Goal: Task Accomplishment & Management: Use online tool/utility

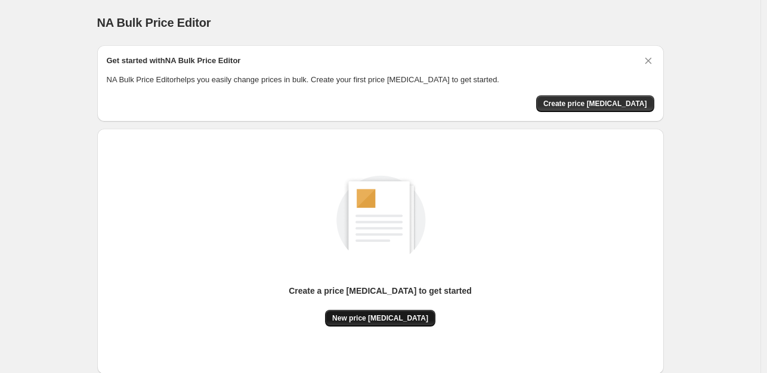
click at [374, 322] on span "New price [MEDICAL_DATA]" at bounding box center [380, 319] width 96 height 10
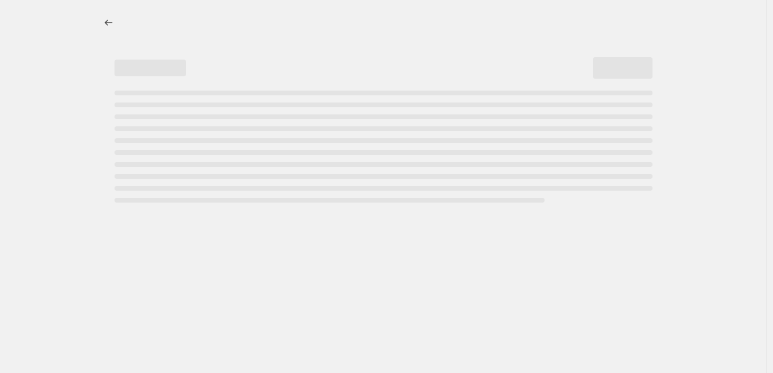
select select "percentage"
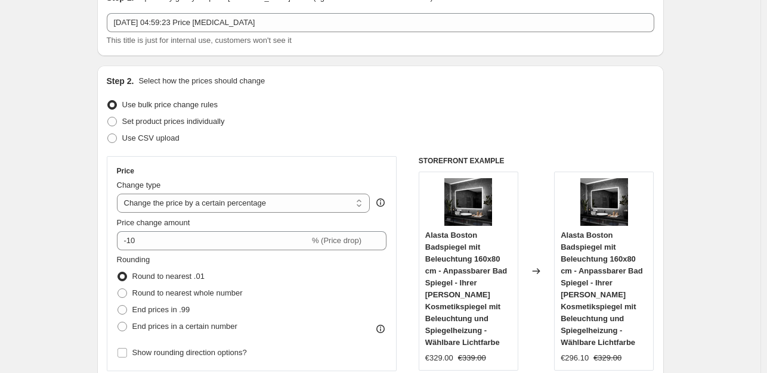
scroll to position [119, 0]
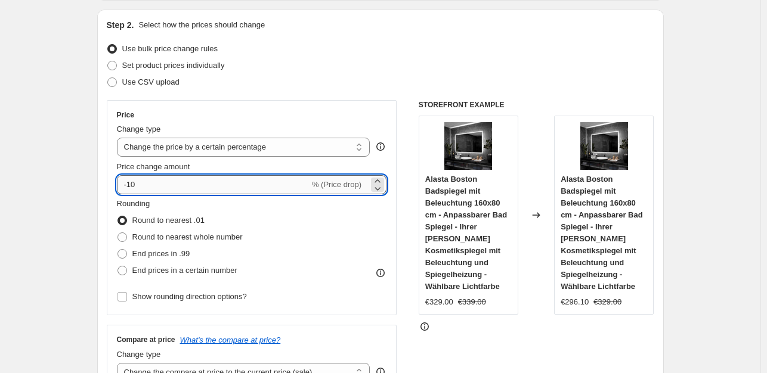
click at [205, 186] on input "-10" at bounding box center [213, 184] width 193 height 19
type input "-1"
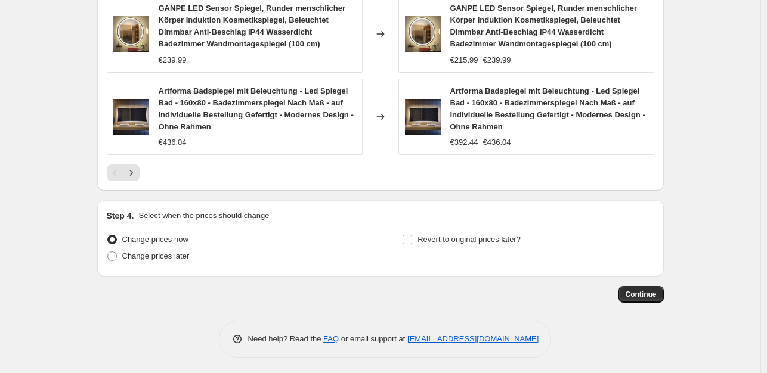
scroll to position [957, 0]
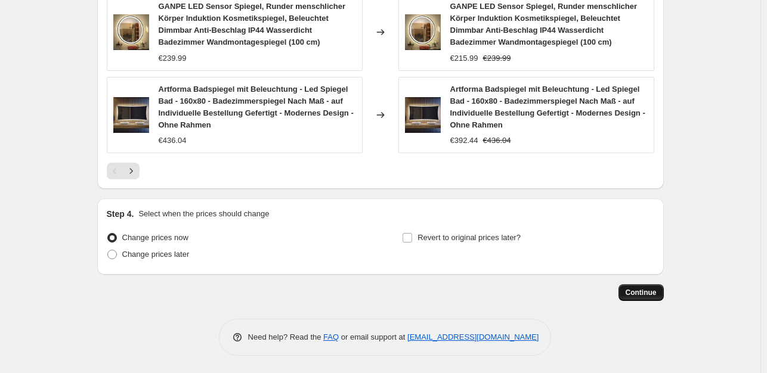
type input "-35"
click at [632, 297] on button "Continue" at bounding box center [641, 293] width 45 height 17
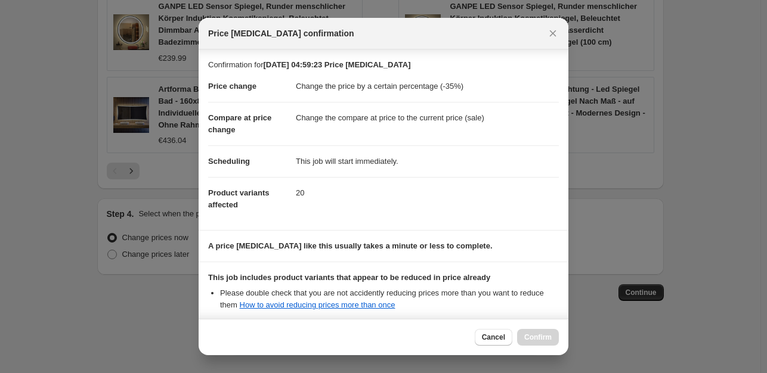
scroll to position [128, 0]
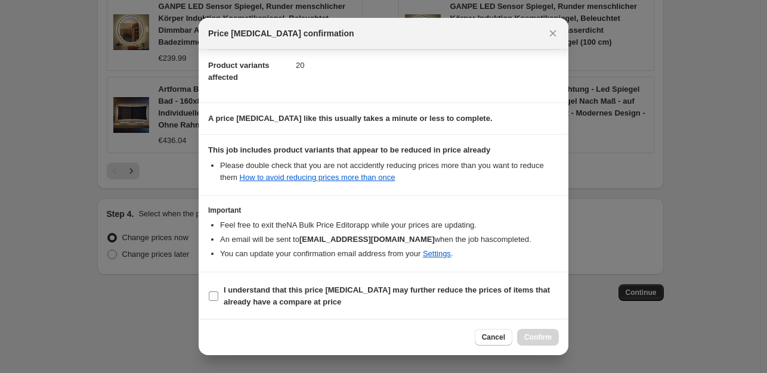
click at [211, 298] on input "I understand that this price [MEDICAL_DATA] may further reduce the prices of it…" at bounding box center [214, 297] width 10 height 10
checkbox input "true"
click at [549, 334] on span "Confirm" at bounding box center [537, 338] width 27 height 10
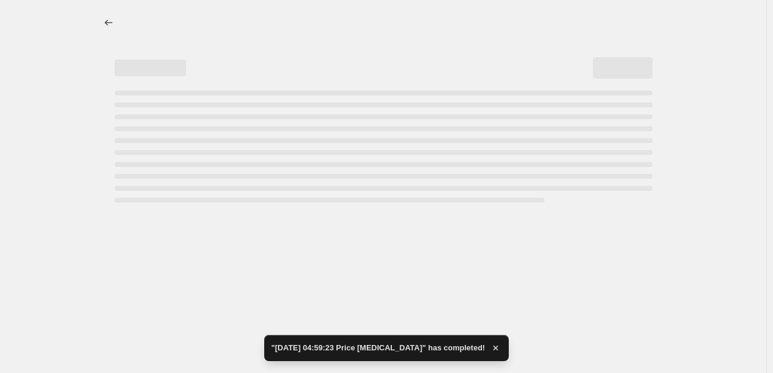
select select "percentage"
